Goal: Task Accomplishment & Management: Manage account settings

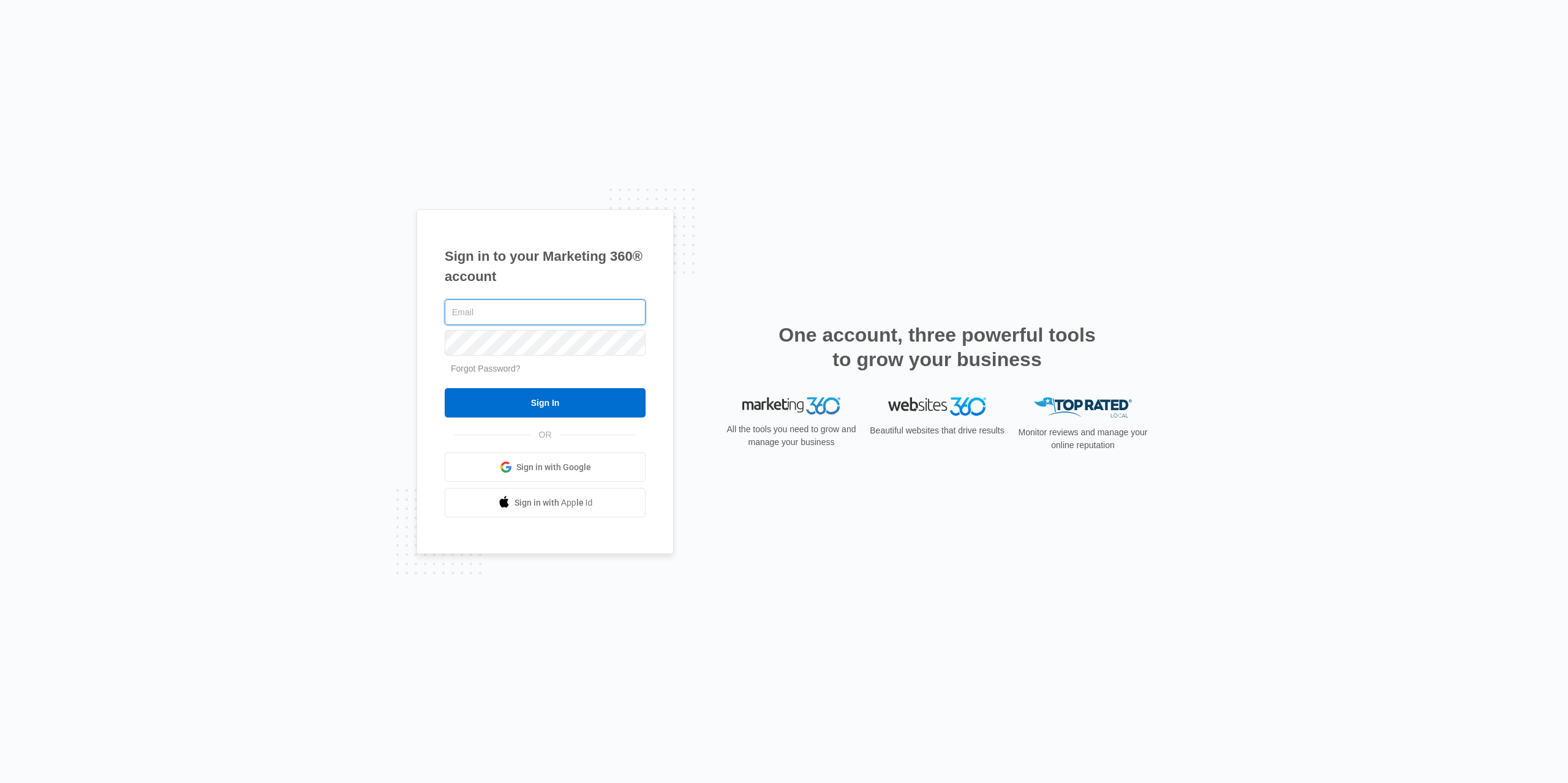
click at [539, 318] on input "text" at bounding box center [545, 312] width 201 height 26
type input "[PERSON_NAME][EMAIL_ADDRESS][DOMAIN_NAME]"
click at [559, 410] on input "Sign In" at bounding box center [545, 403] width 201 height 29
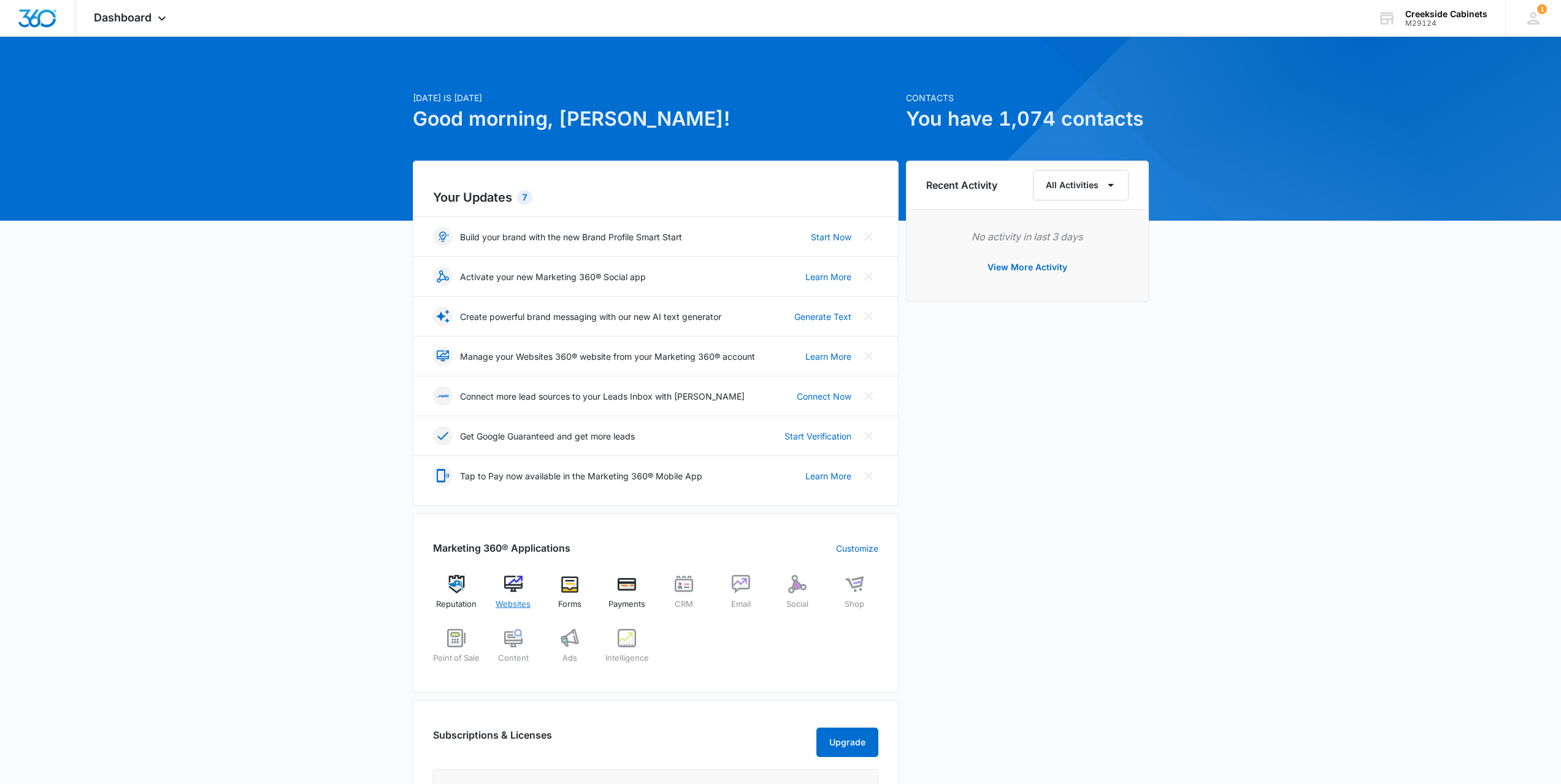
click at [517, 591] on img at bounding box center [514, 585] width 19 height 19
